Goal: Task Accomplishment & Management: Use online tool/utility

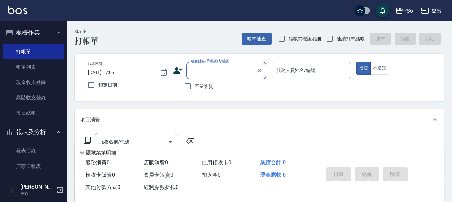
click at [315, 71] on div "服務人員姓名/編號 服務人員姓名/編號" at bounding box center [312, 71] width 80 height 18
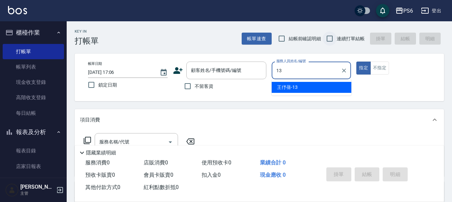
type input "13"
click at [335, 43] on input "連續打單結帳" at bounding box center [330, 39] width 14 height 14
checkbox input "true"
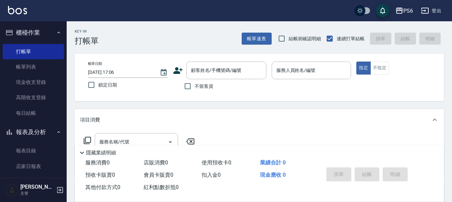
drag, startPoint x: 286, startPoint y: 81, endPoint x: 289, endPoint y: 74, distance: 6.8
click at [286, 80] on p at bounding box center [312, 82] width 80 height 7
click at [289, 74] on input "服務人員姓名/編號" at bounding box center [312, 71] width 74 height 12
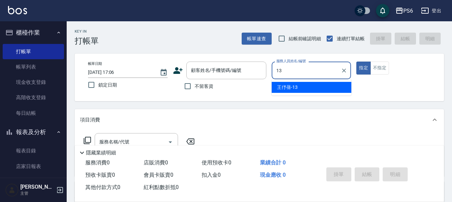
drag, startPoint x: 310, startPoint y: 85, endPoint x: 197, endPoint y: 97, distance: 114.1
click at [308, 85] on div "[PERSON_NAME]-13" at bounding box center [312, 87] width 80 height 11
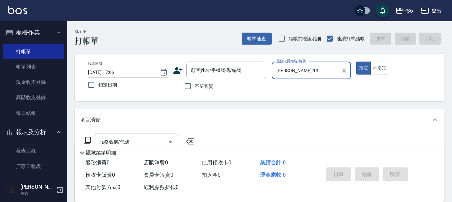
type input "[PERSON_NAME]-13"
click at [182, 72] on icon at bounding box center [178, 71] width 10 height 10
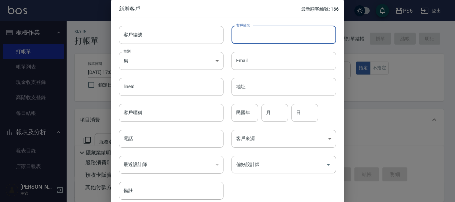
click at [257, 31] on input "客戶姓名" at bounding box center [284, 35] width 105 height 18
type input "姣"
type input "[PERSON_NAME]"
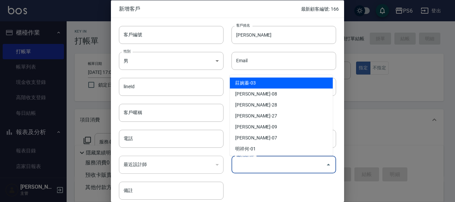
click at [245, 170] on input "偏好設計師" at bounding box center [279, 165] width 89 height 12
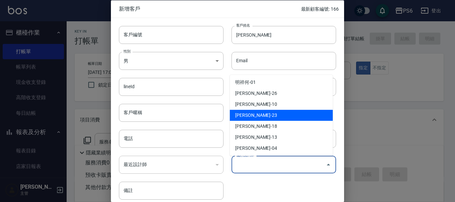
scroll to position [100, 0]
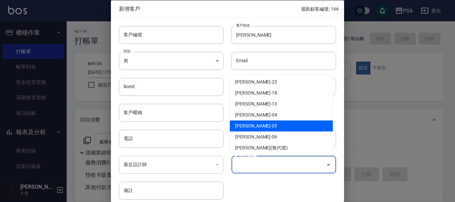
click at [265, 127] on li "[PERSON_NAME]-05" at bounding box center [281, 126] width 103 height 11
type input "林育賢"
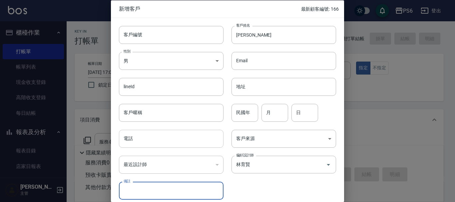
click at [204, 142] on input "電話" at bounding box center [171, 139] width 105 height 18
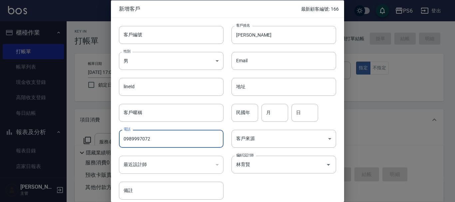
type input "0989997072"
click at [165, 165] on div "​" at bounding box center [171, 165] width 105 height 18
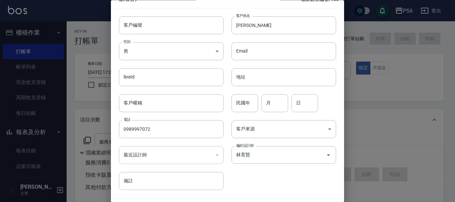
scroll to position [0, 0]
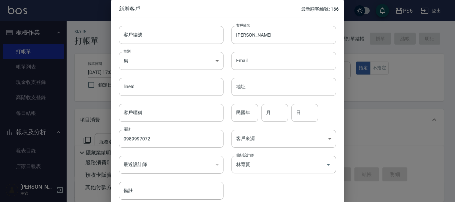
click at [278, 150] on div "偏好設計師 林育賢 偏好設計師" at bounding box center [280, 161] width 113 height 26
click at [277, 140] on body "PS6 登出 櫃檯作業 打帳單 帳單列表 現金收支登錄 高階收支登錄 每日結帳 報表及分析 報表目錄 店家日報表 互助日報表 互助排行榜 互助點數明細 設計師…" at bounding box center [227, 163] width 455 height 326
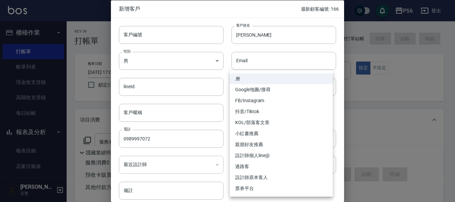
click at [225, 179] on div at bounding box center [227, 101] width 455 height 202
click at [276, 134] on body "PS6 登出 櫃檯作業 打帳單 帳單列表 現金收支登錄 高階收支登錄 每日結帳 報表及分析 報表目錄 店家日報表 互助日報表 互助排行榜 互助點數明細 設計師…" at bounding box center [227, 163] width 455 height 326
click at [219, 161] on div at bounding box center [227, 101] width 455 height 202
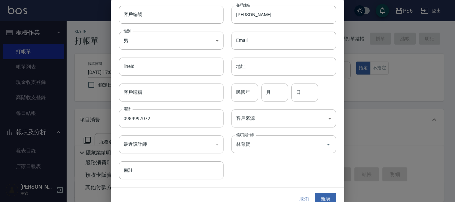
scroll to position [29, 0]
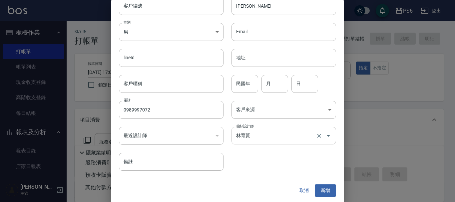
click at [283, 138] on input "林育賢" at bounding box center [275, 136] width 80 height 12
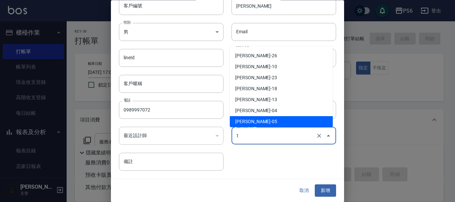
scroll to position [0, 0]
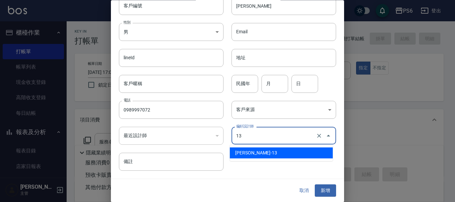
click at [254, 149] on li "王伃蒨-13" at bounding box center [281, 153] width 103 height 11
type input "王伃蒨"
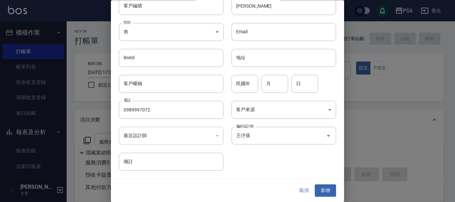
click at [285, 167] on div "客戶編號 客戶編號 客戶姓名 蕭小姐 客戶姓名 性別 男 MALE 性別 Email Email lineId lineId 地址 地址 客戶暱稱 客戶暱稱 …" at bounding box center [223, 80] width 225 height 182
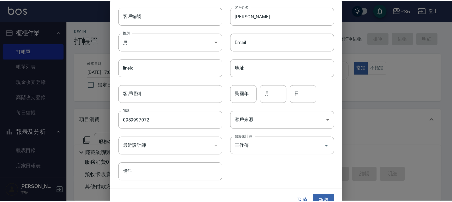
scroll to position [29, 0]
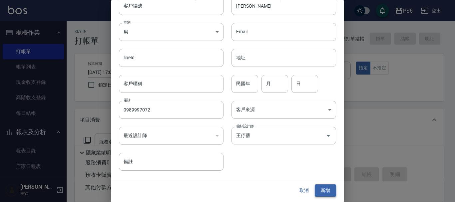
click at [322, 186] on button "新增" at bounding box center [325, 191] width 21 height 12
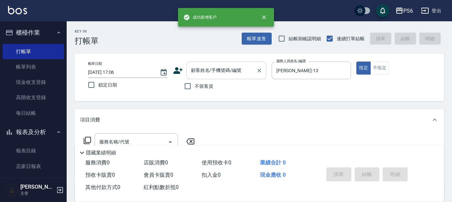
click at [204, 71] on div "顧客姓名/手機號碼/編號 顧客姓名/手機號碼/編號" at bounding box center [226, 71] width 80 height 18
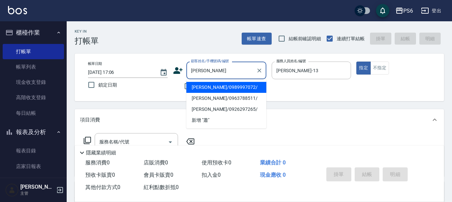
click at [215, 90] on li "蕭小姐/0989997072/" at bounding box center [226, 87] width 80 height 11
type input "蕭小姐/0989997072/"
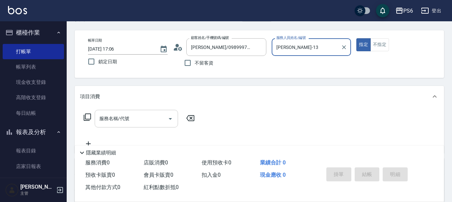
scroll to position [33, 0]
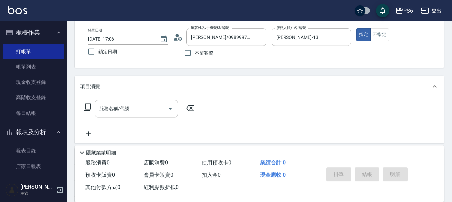
click at [88, 108] on icon at bounding box center [87, 107] width 8 height 8
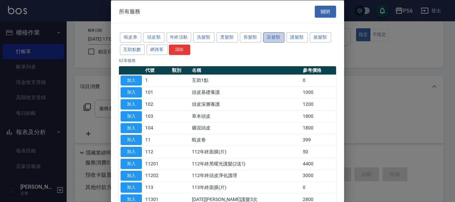
click at [275, 37] on button "染髮類" at bounding box center [273, 37] width 21 height 10
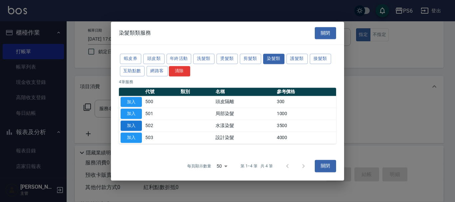
click at [127, 121] on button "加入" at bounding box center [131, 126] width 21 height 10
type input "水漾染髮(502)"
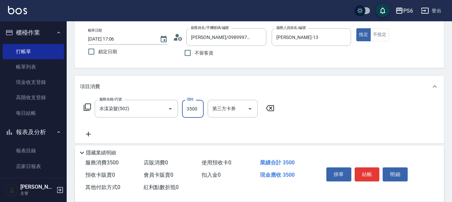
click at [186, 113] on input "3500" at bounding box center [193, 109] width 22 height 18
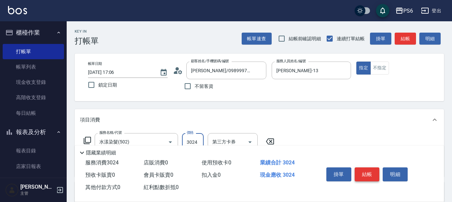
type input "3024"
click at [373, 171] on button "結帳" at bounding box center [367, 175] width 25 height 14
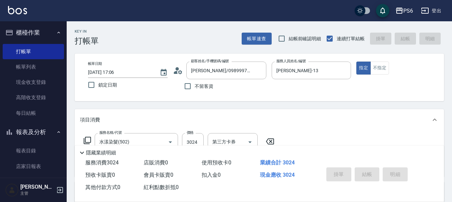
type input "2025/09/22 19:23"
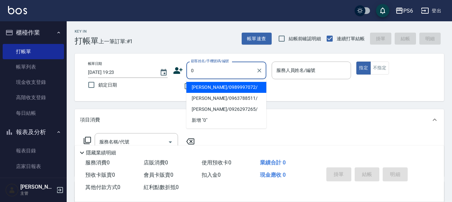
type input "04"
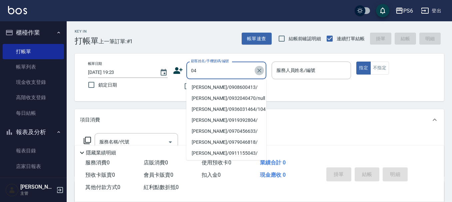
click at [259, 70] on icon "Clear" at bounding box center [259, 71] width 4 height 4
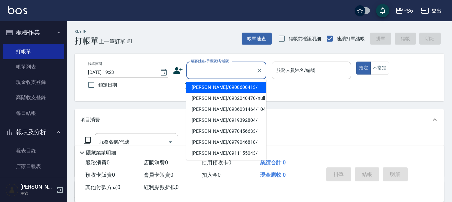
click at [288, 71] on input "服務人員姓名/編號" at bounding box center [312, 71] width 74 height 12
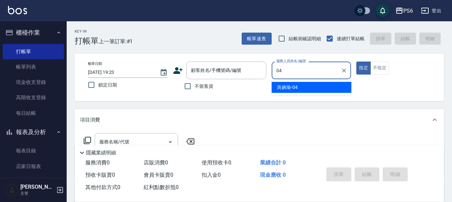
click at [300, 92] on div "吳婉瑜 -04" at bounding box center [312, 87] width 80 height 11
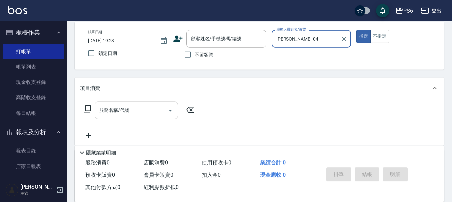
scroll to position [33, 0]
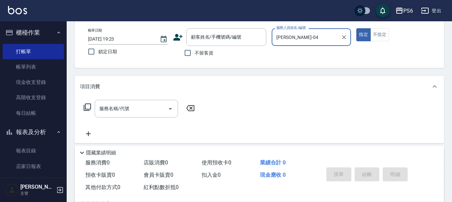
type input "吳婉瑜-04"
click at [88, 107] on icon at bounding box center [87, 107] width 8 height 8
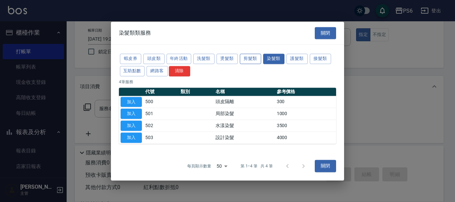
click at [247, 59] on button "剪髮類" at bounding box center [250, 59] width 21 height 10
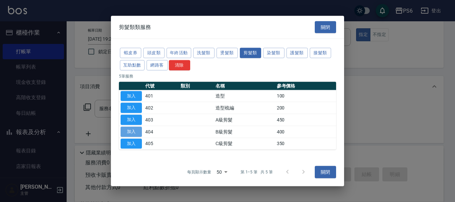
click at [126, 130] on button "加入" at bounding box center [131, 132] width 21 height 10
type input "B級剪髮(404)"
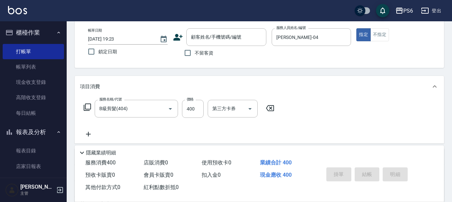
click at [195, 50] on span "不留客資" at bounding box center [204, 53] width 19 height 7
click at [195, 50] on input "不留客資" at bounding box center [188, 53] width 14 height 14
checkbox input "true"
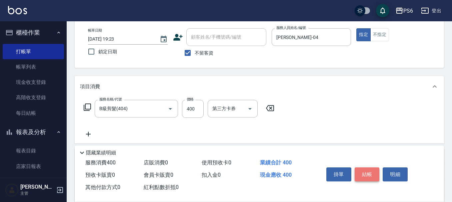
click at [366, 173] on button "結帳" at bounding box center [367, 175] width 25 height 14
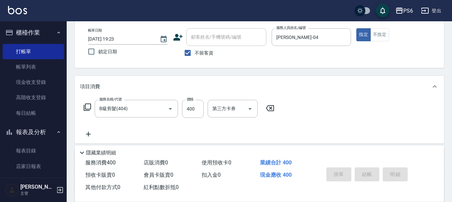
type input "2025/09/22 19:24"
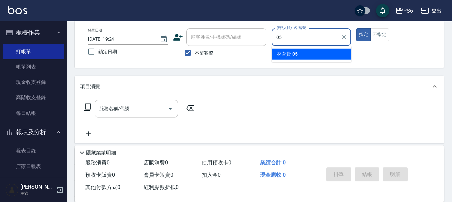
click at [303, 55] on div "林育賢 -05" at bounding box center [312, 54] width 80 height 11
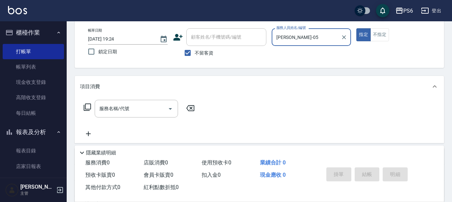
type input "林育賢-05"
click at [89, 108] on icon at bounding box center [87, 107] width 8 height 8
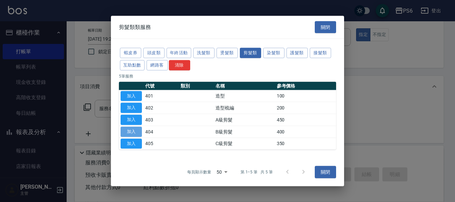
click at [132, 130] on button "加入" at bounding box center [131, 132] width 21 height 10
type input "B級剪髮(404)"
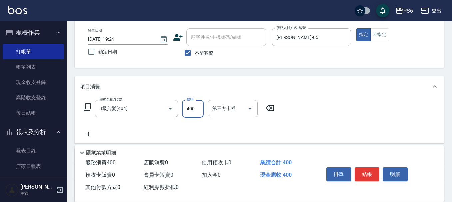
click at [195, 112] on input "400" at bounding box center [193, 109] width 22 height 18
type input "300"
click at [372, 165] on div "掛單 結帳 明細" at bounding box center [367, 175] width 87 height 21
click at [370, 171] on button "結帳" at bounding box center [367, 175] width 25 height 14
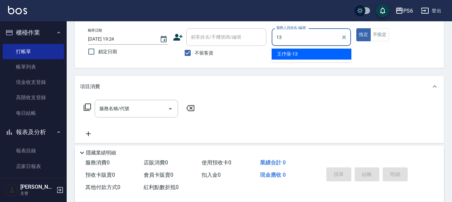
click at [310, 49] on div "王伃蒨 -13" at bounding box center [312, 54] width 80 height 11
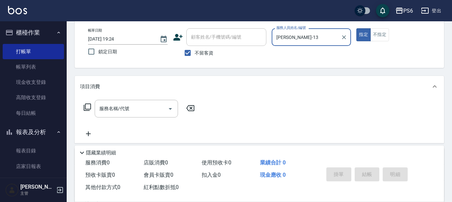
type input "王伃蒨-13"
click at [87, 109] on icon at bounding box center [87, 107] width 7 height 7
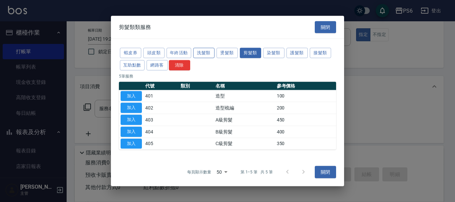
click at [201, 55] on button "洗髮類" at bounding box center [203, 53] width 21 height 10
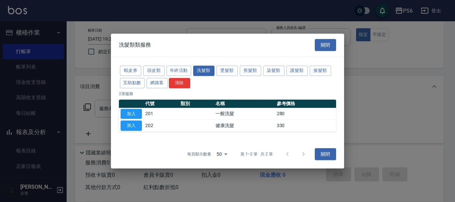
click at [131, 124] on button "加入" at bounding box center [131, 126] width 21 height 10
type input "健康洗髮(202)"
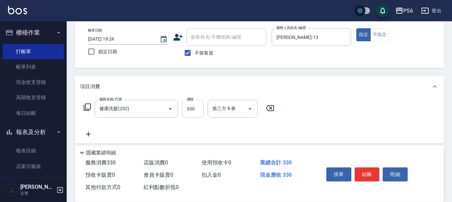
click at [196, 107] on input "330" at bounding box center [193, 109] width 22 height 18
type input "300"
click at [369, 174] on button "結帳" at bounding box center [367, 175] width 25 height 14
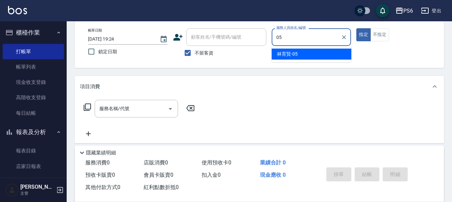
click at [289, 48] on ul "林育賢 -05" at bounding box center [312, 54] width 80 height 16
click at [288, 53] on span "林育賢 -05" at bounding box center [287, 54] width 21 height 7
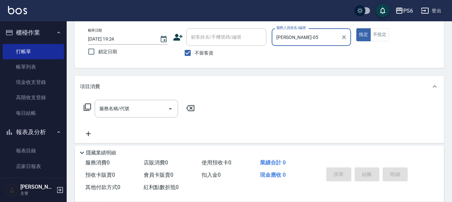
type input "林育賢-05"
click at [91, 111] on icon at bounding box center [87, 107] width 8 height 8
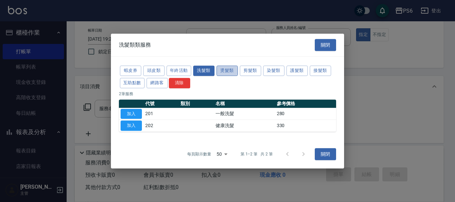
click at [227, 75] on button "燙髮類" at bounding box center [227, 71] width 21 height 10
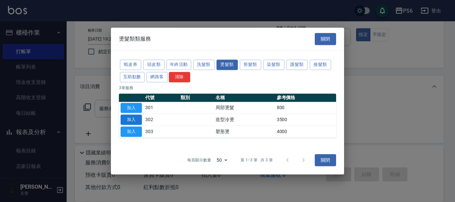
click at [134, 118] on button "加入" at bounding box center [131, 120] width 21 height 10
type input "造型冷燙(302)"
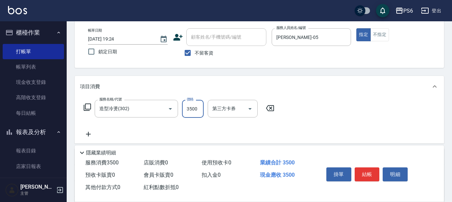
click at [190, 109] on input "3500" at bounding box center [193, 109] width 22 height 18
type input "2500"
click at [374, 168] on button "結帳" at bounding box center [367, 175] width 25 height 14
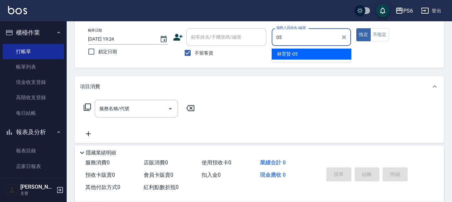
type input "0"
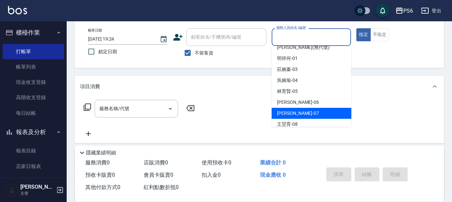
scroll to position [67, 0]
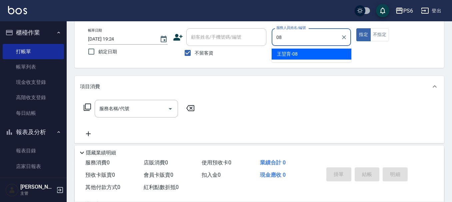
click at [311, 55] on div "王堃育 -08" at bounding box center [312, 54] width 80 height 11
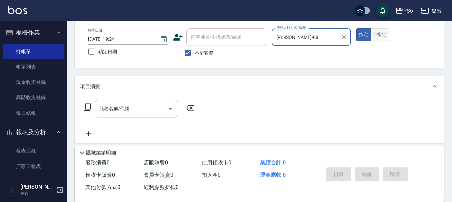
type input "王堃育-08"
click at [382, 35] on button "不指定" at bounding box center [379, 34] width 19 height 13
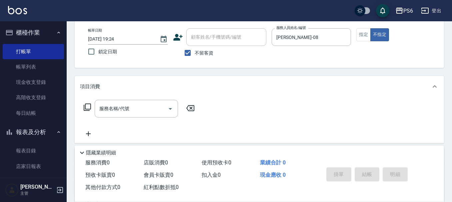
click at [82, 106] on div "服務名稱/代號 服務名稱/代號" at bounding box center [139, 109] width 119 height 18
click at [85, 107] on icon at bounding box center [87, 107] width 7 height 7
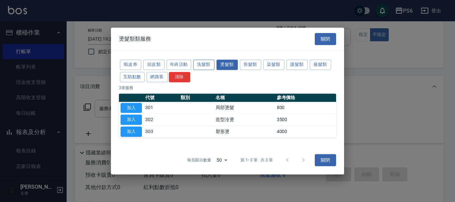
click at [212, 66] on button "洗髮類" at bounding box center [203, 65] width 21 height 10
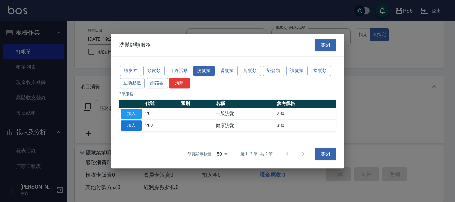
click at [126, 126] on button "加入" at bounding box center [131, 126] width 21 height 10
type input "健康洗髮(202)"
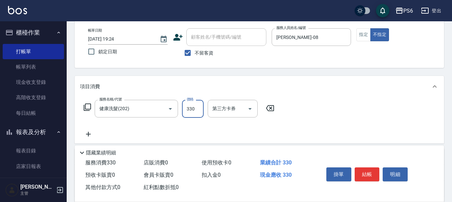
click at [199, 109] on input "330" at bounding box center [193, 109] width 22 height 18
type input "300"
click at [368, 174] on button "結帳" at bounding box center [367, 175] width 25 height 14
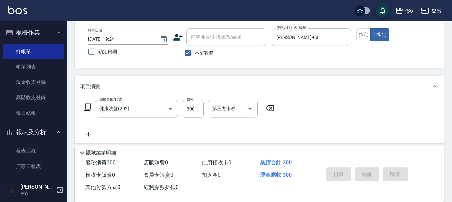
type input "2025/09/22 19:25"
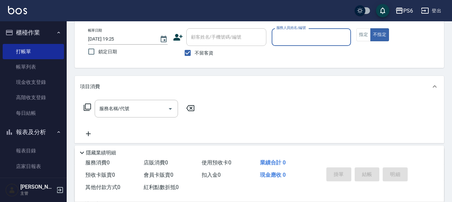
click at [36, 121] on ul "打帳單 帳單列表 現金收支登錄 高階收支登錄 每日結帳" at bounding box center [33, 82] width 61 height 82
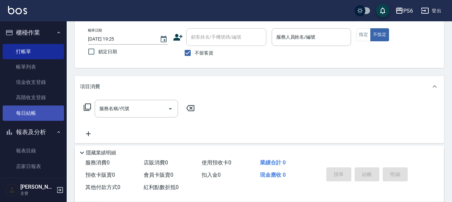
click at [37, 120] on link "每日結帳" at bounding box center [33, 113] width 61 height 15
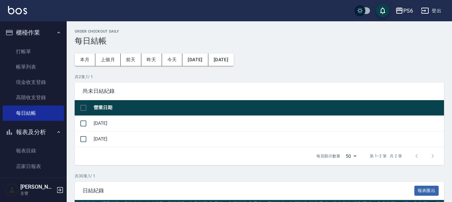
click at [79, 107] on input "checkbox" at bounding box center [83, 108] width 14 height 14
checkbox input "true"
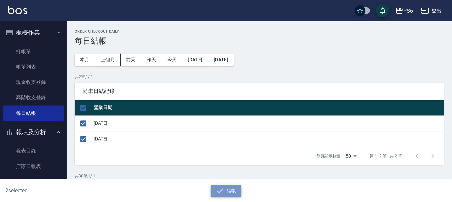
click at [220, 190] on icon "button" at bounding box center [220, 191] width 8 height 8
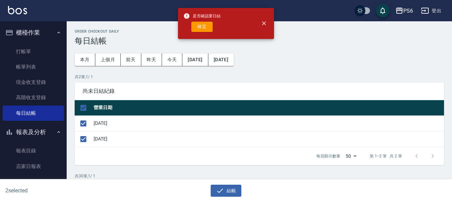
click at [211, 20] on div "是否確認要日結 確定" at bounding box center [201, 23] width 37 height 27
click at [210, 22] on button "確定" at bounding box center [201, 27] width 21 height 10
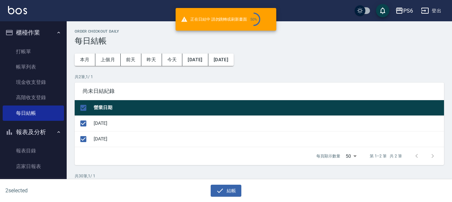
checkbox input "false"
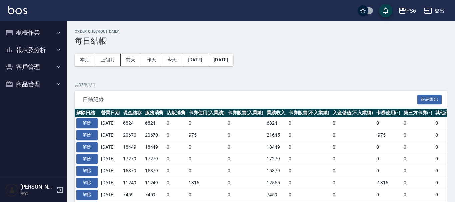
click at [38, 35] on button "櫃檯作業" at bounding box center [33, 32] width 61 height 17
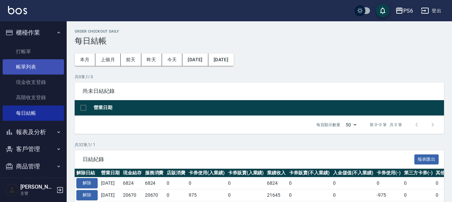
click at [40, 66] on link "帳單列表" at bounding box center [33, 66] width 61 height 15
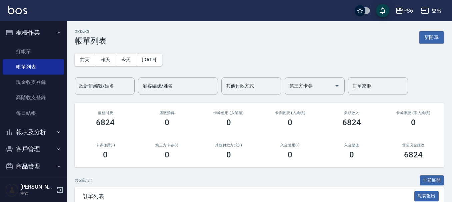
click at [38, 137] on button "報表及分析" at bounding box center [33, 132] width 61 height 17
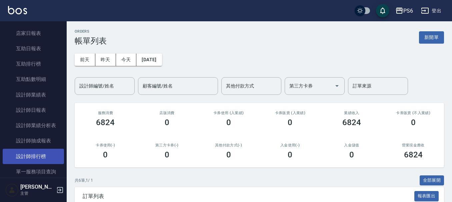
click at [40, 153] on link "設計師排行榜" at bounding box center [33, 156] width 61 height 15
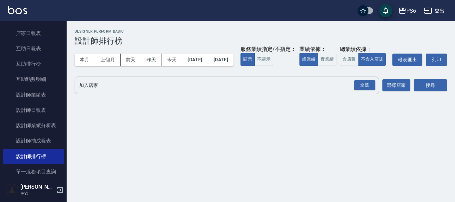
click at [132, 91] on input "加入店家" at bounding box center [222, 86] width 289 height 12
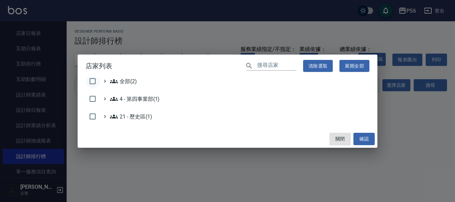
click at [89, 79] on input "checkbox" at bounding box center [93, 81] width 14 height 14
checkbox input "true"
click at [366, 141] on button "確認" at bounding box center [364, 139] width 21 height 12
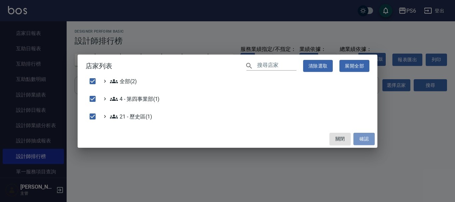
checkbox input "false"
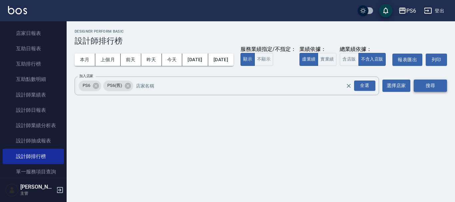
click at [437, 92] on button "搜尋" at bounding box center [430, 86] width 33 height 12
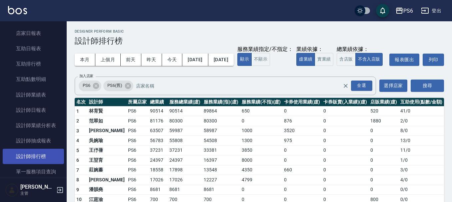
scroll to position [167, 0]
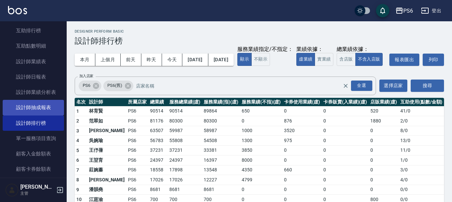
click at [45, 105] on link "設計師抽成報表" at bounding box center [33, 107] width 61 height 15
